Goal: Task Accomplishment & Management: Manage account settings

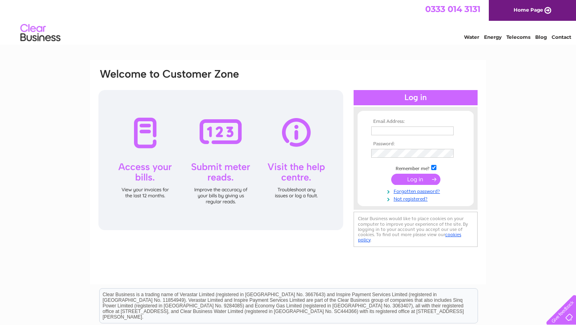
click at [305, 134] on input "text" at bounding box center [412, 130] width 82 height 9
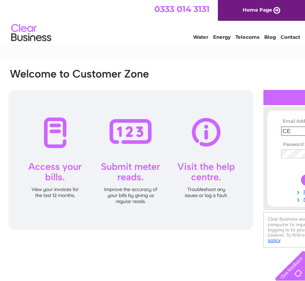
type input "C"
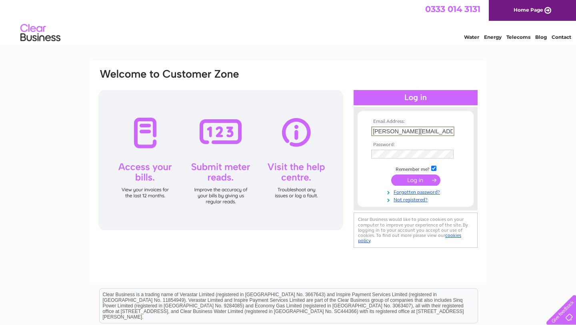
type input "[PERSON_NAME][EMAIL_ADDRESS][DOMAIN_NAME]"
click at [304, 152] on div "Email Address: cedric.bocho@gmail.com Password:" at bounding box center [288, 159] width 381 height 182
click at [305, 178] on input "submit" at bounding box center [415, 179] width 49 height 11
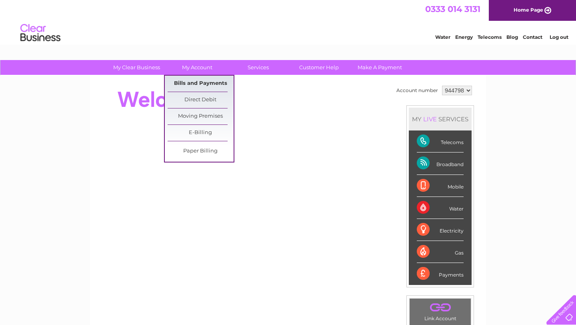
click at [212, 87] on link "Bills and Payments" at bounding box center [201, 84] width 66 height 16
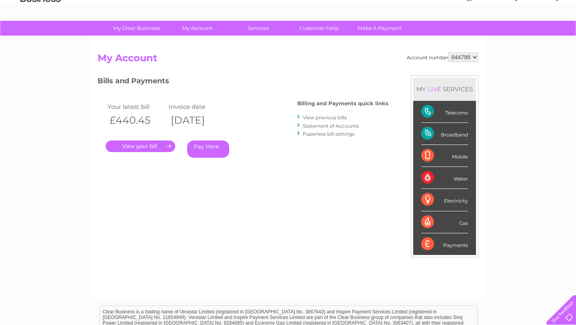
scroll to position [38, 0]
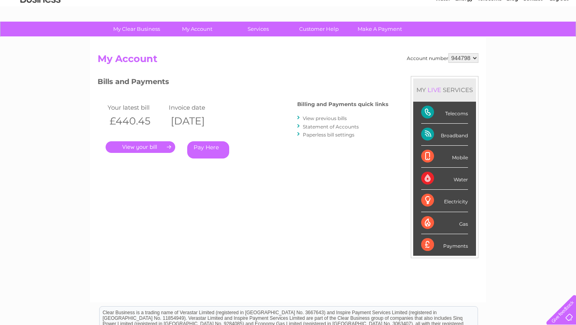
click at [154, 147] on link "." at bounding box center [141, 147] width 70 height 12
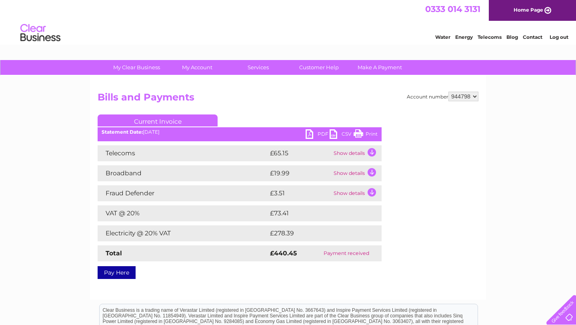
click at [365, 134] on link "Print" at bounding box center [366, 135] width 24 height 12
click at [316, 134] on link "PDF" at bounding box center [318, 135] width 24 height 12
